Goal: Task Accomplishment & Management: Use online tool/utility

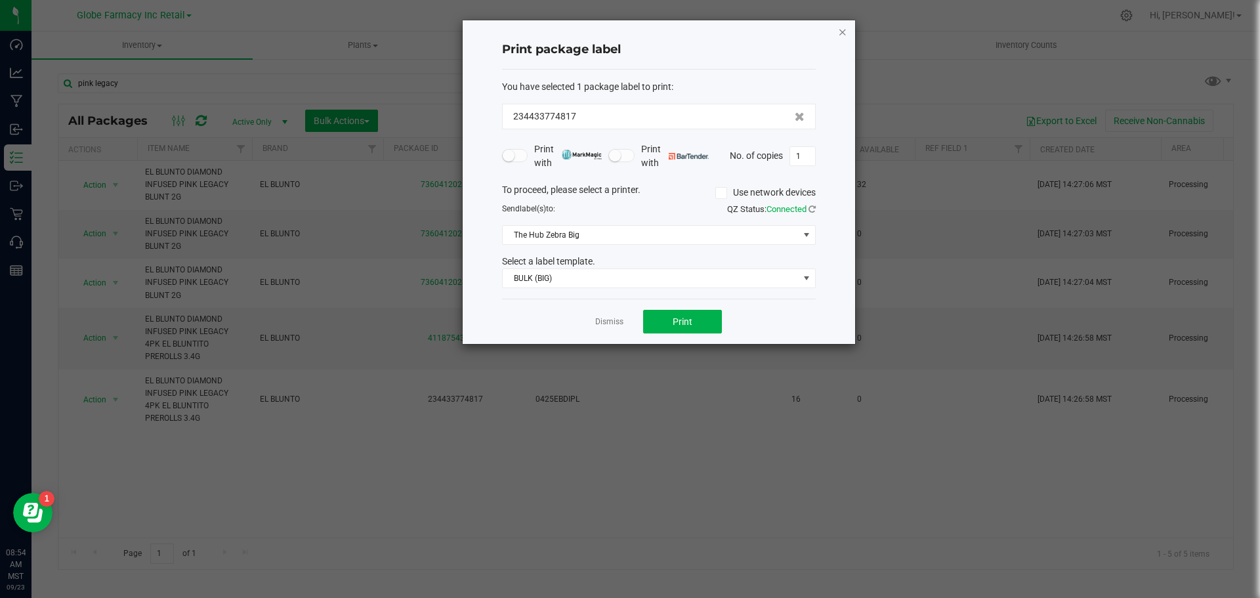
click at [837, 31] on div "Print package label You have selected 1 package label to print : 234433774817 P…" at bounding box center [659, 181] width 392 height 323
click at [838, 31] on icon "button" at bounding box center [842, 32] width 9 height 16
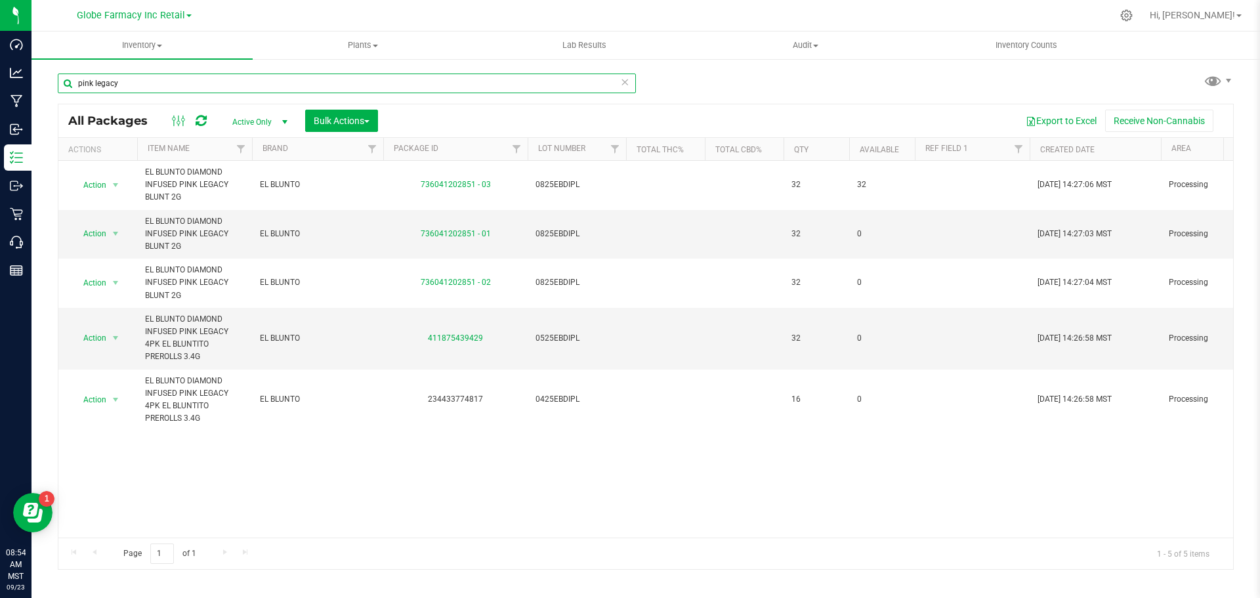
click at [143, 81] on input "pink legacy" at bounding box center [347, 83] width 578 height 20
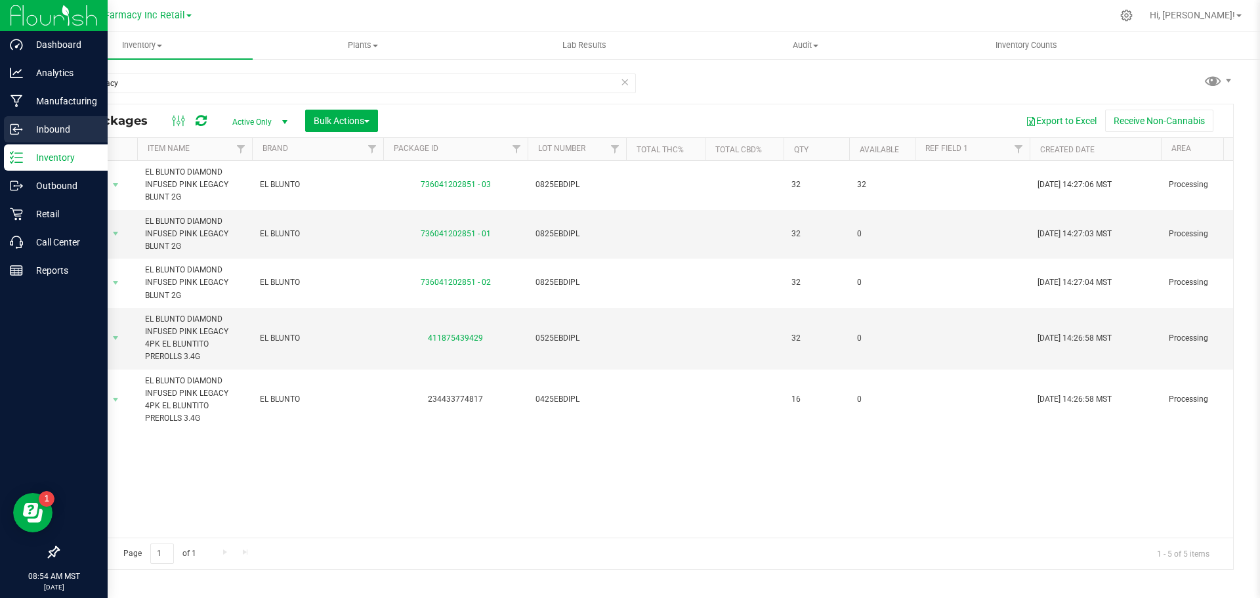
click at [38, 129] on p "Inbound" at bounding box center [62, 129] width 79 height 16
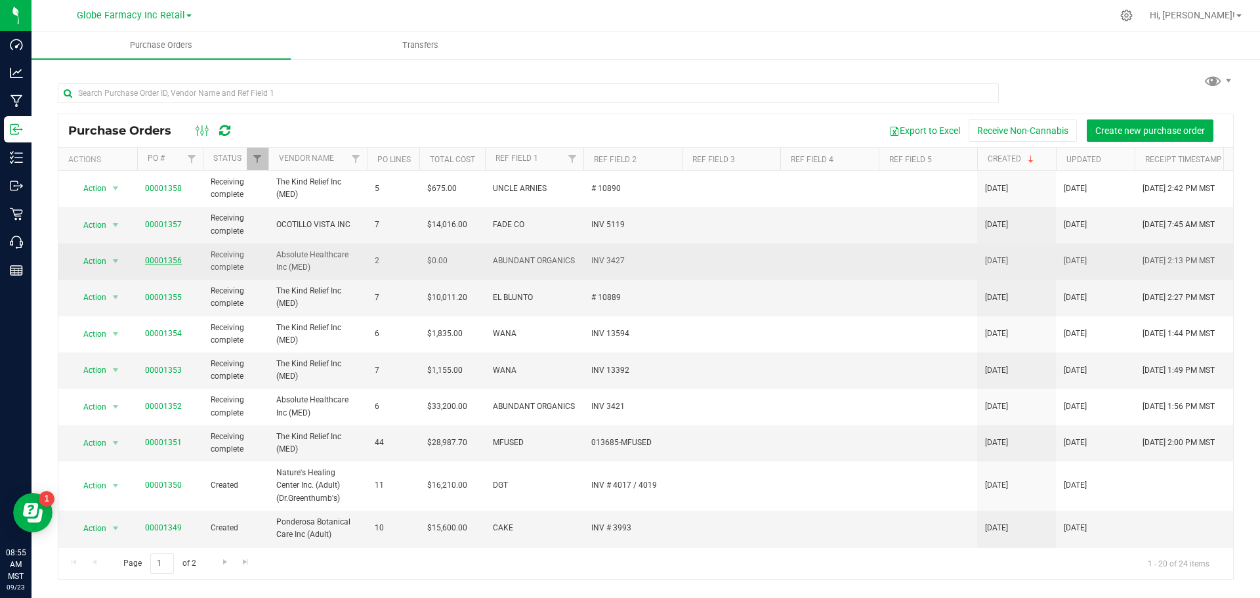
click at [169, 257] on link "00001356" at bounding box center [163, 260] width 37 height 9
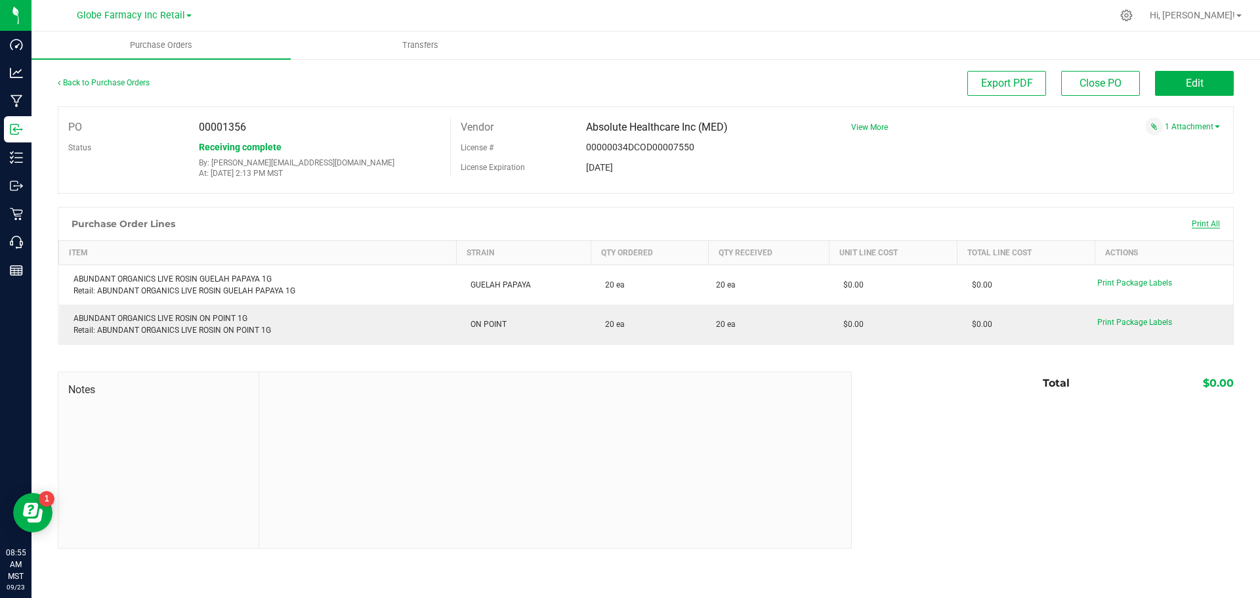
click at [1211, 224] on span "Print All" at bounding box center [1205, 223] width 28 height 9
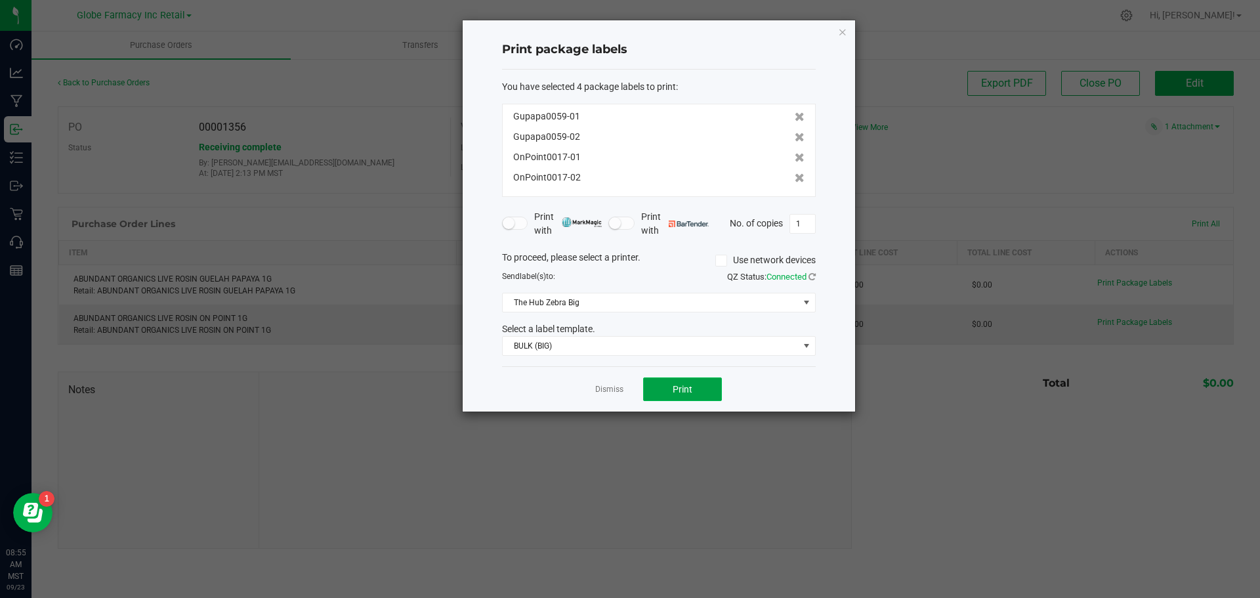
click at [675, 388] on span "Print" at bounding box center [682, 389] width 20 height 10
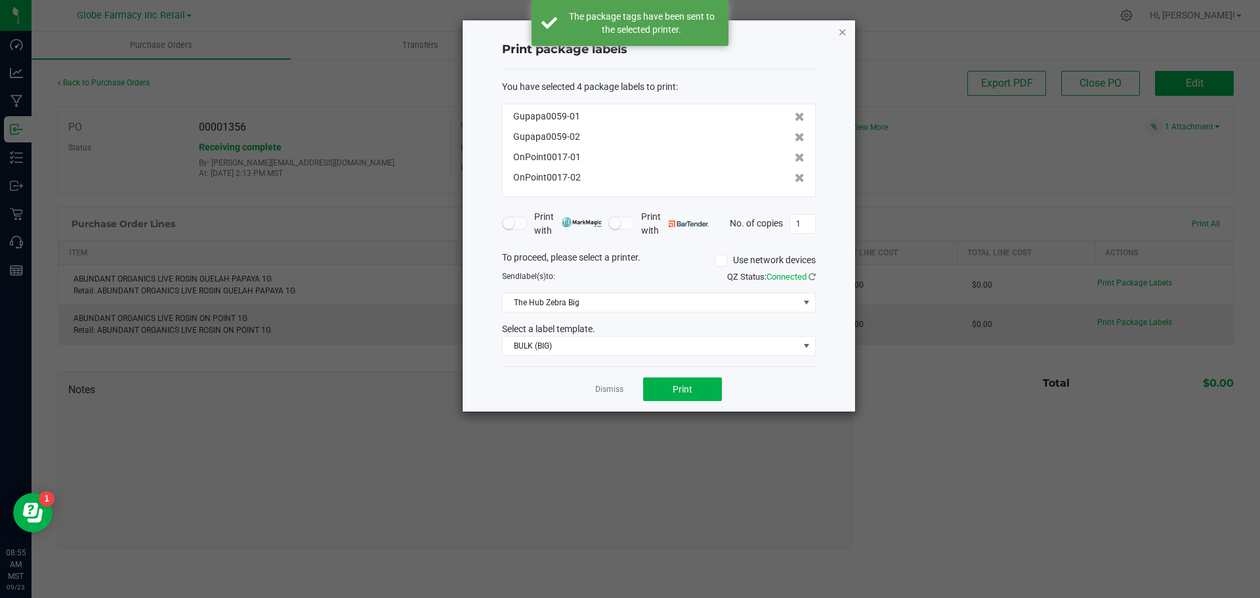
click at [838, 30] on icon "button" at bounding box center [842, 32] width 9 height 16
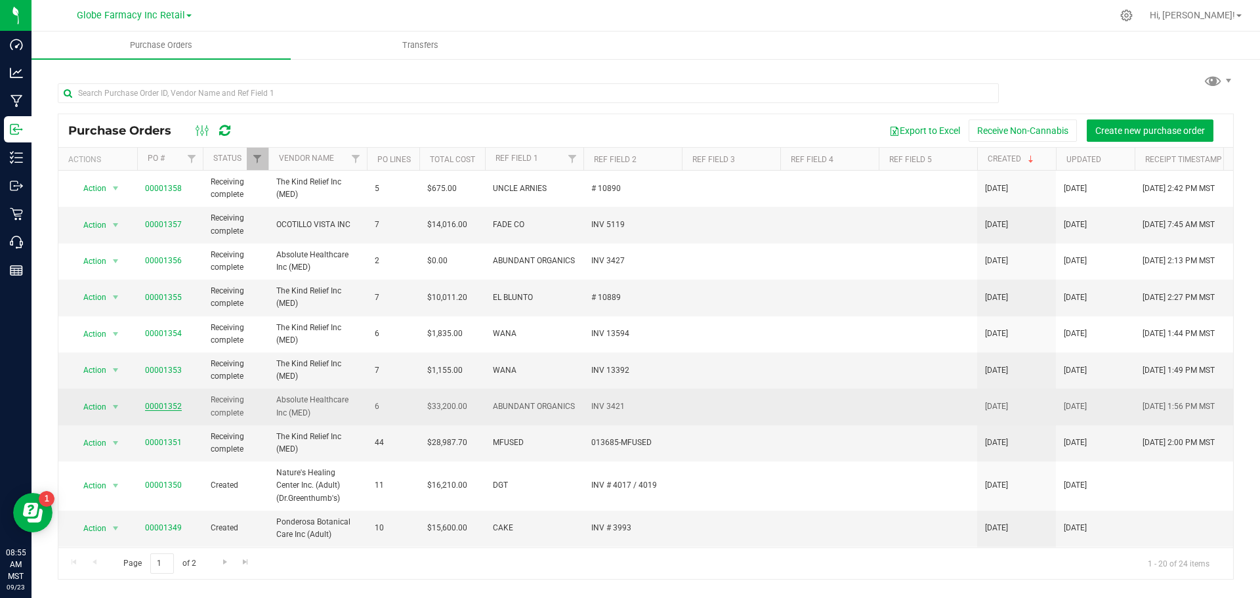
click at [154, 405] on link "00001352" at bounding box center [163, 406] width 37 height 9
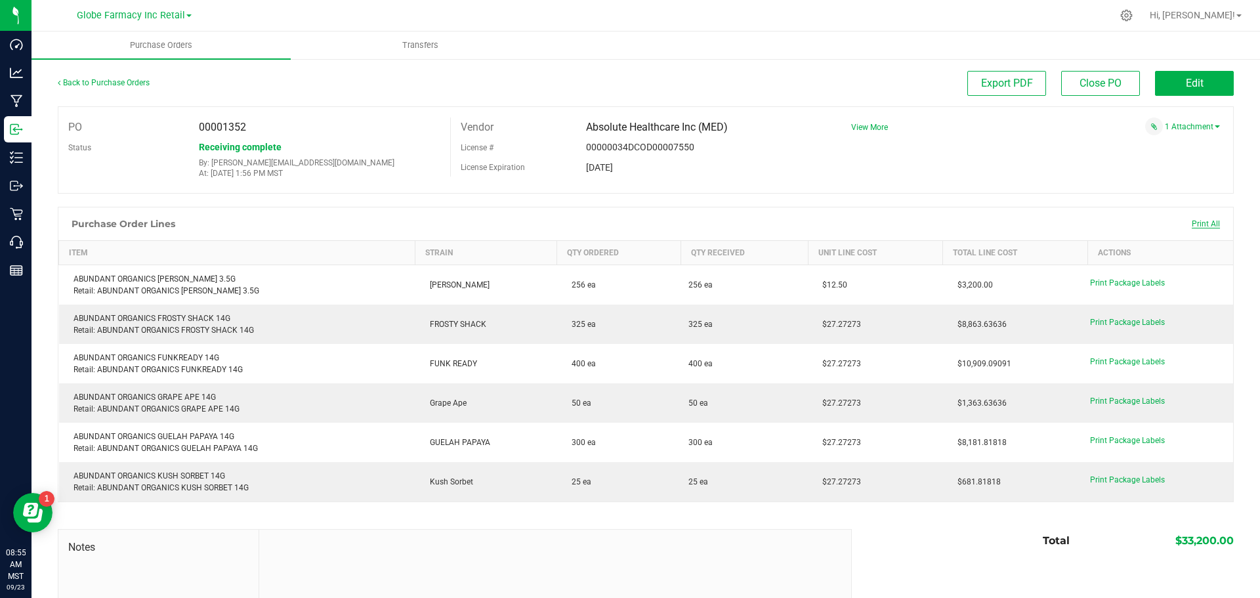
click at [1204, 223] on span "Print All" at bounding box center [1205, 223] width 28 height 9
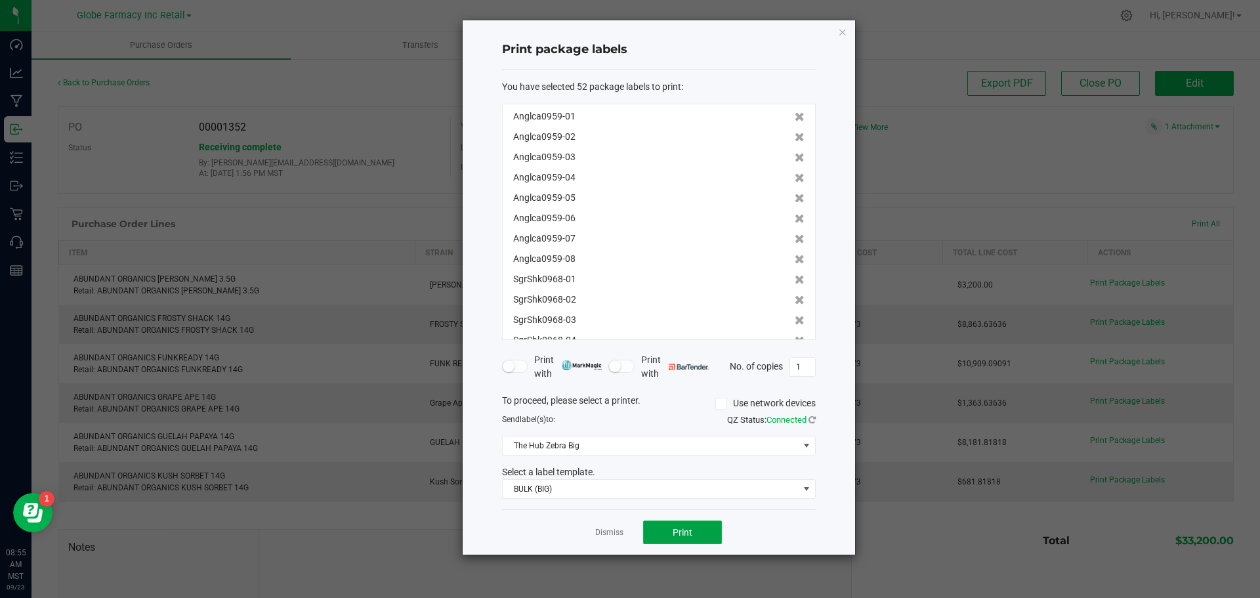
click at [667, 529] on button "Print" at bounding box center [682, 532] width 79 height 24
